Goal: Information Seeking & Learning: Learn about a topic

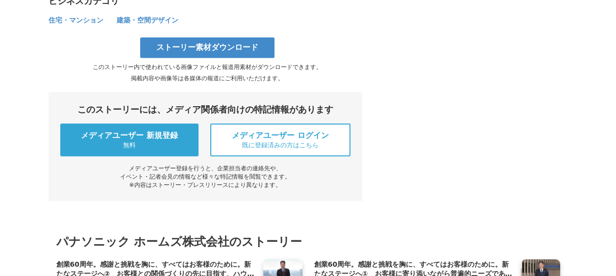
scroll to position [6487, 0]
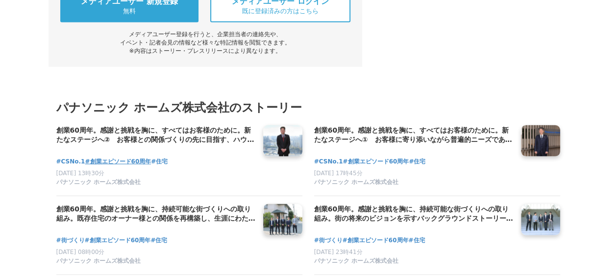
click at [127, 157] on span "#創業エピソード60周年" at bounding box center [118, 161] width 66 height 9
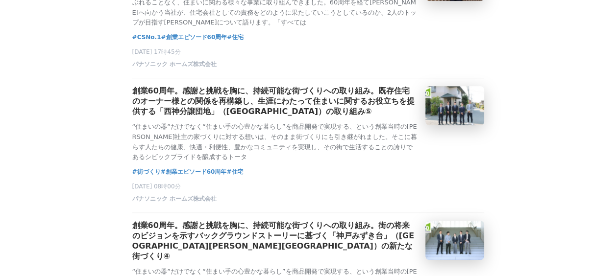
scroll to position [194, 0]
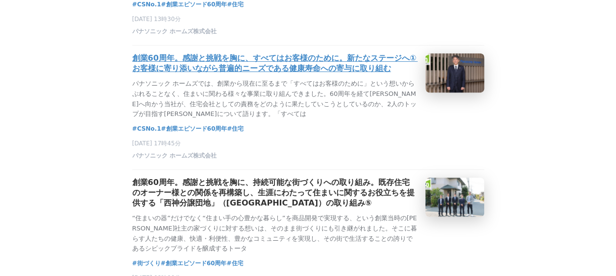
click at [346, 72] on h3 "創業60周年。感謝と挑戦を胸に、すべてはお客様のために。新たなステージへ①　お客様に寄り添いながら普遍的ニーズである健康寿命への寄与に取り組む" at bounding box center [274, 63] width 285 height 21
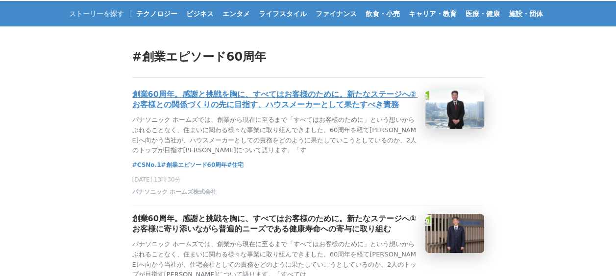
scroll to position [31, 0]
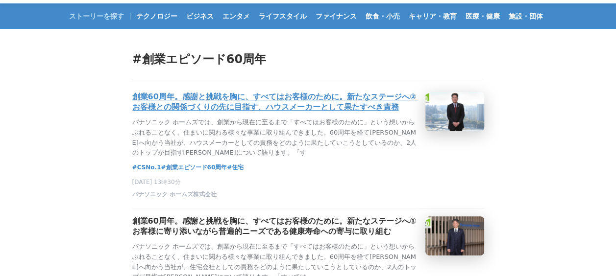
click at [281, 96] on h3 "創業60周年。感謝と挑戦を胸に、すべてはお客様のために。新たなステージへ②　お客様との関係づくりの先に目指す、ハウスメーカーとして果たすべき責務" at bounding box center [274, 102] width 285 height 21
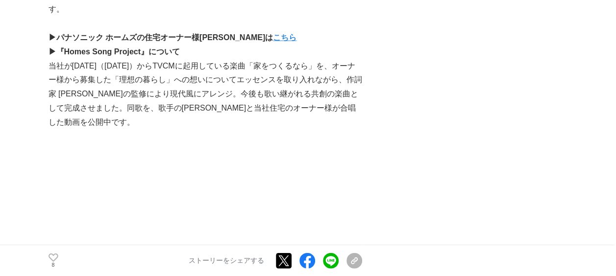
scroll to position [4929, 0]
